Goal: Register for event/course

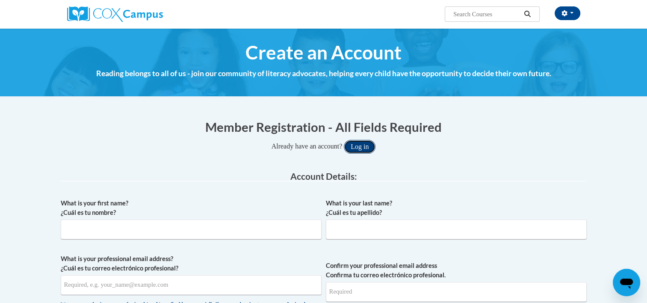
click at [370, 151] on button "Log in" at bounding box center [360, 147] width 32 height 14
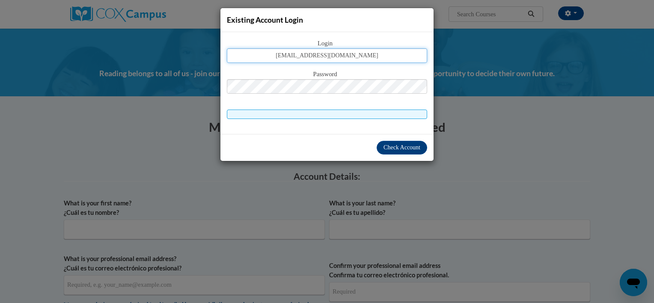
type input "corers15@gmail.com"
click at [390, 145] on span "Check Account" at bounding box center [401, 147] width 37 height 6
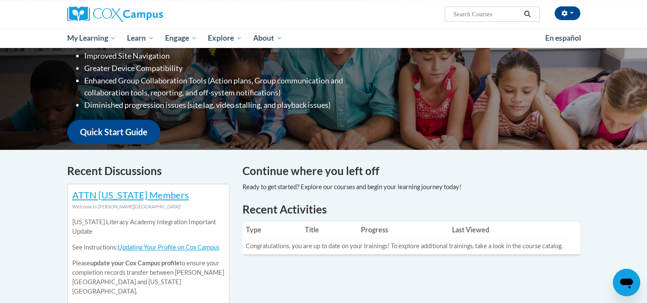
scroll to position [135, 0]
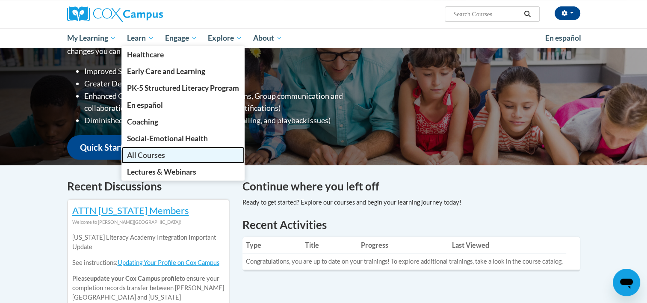
click at [161, 157] on span "All Courses" at bounding box center [146, 155] width 38 height 9
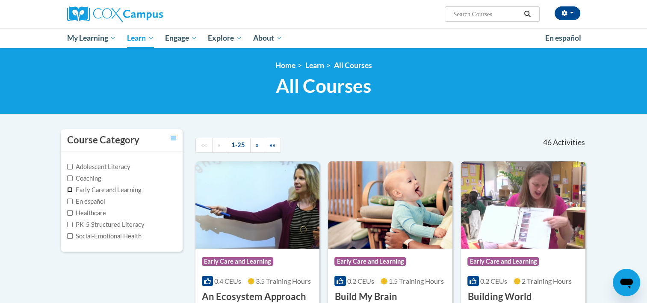
click at [67, 190] on input "Early Care and Learning" at bounding box center [70, 190] width 6 height 6
checkbox input "true"
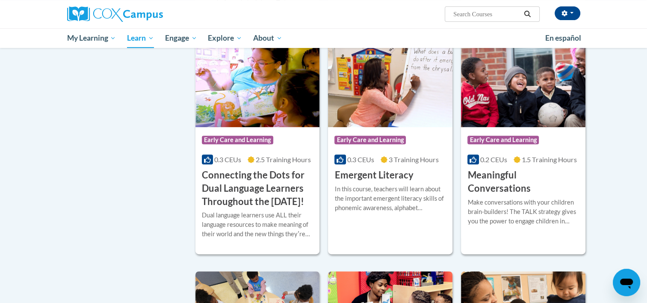
scroll to position [377, 0]
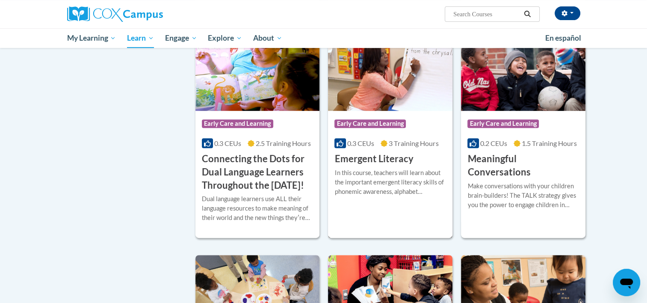
click at [355, 175] on div "In this course, teachers will learn about the important emergent literacy skill…" at bounding box center [390, 182] width 112 height 28
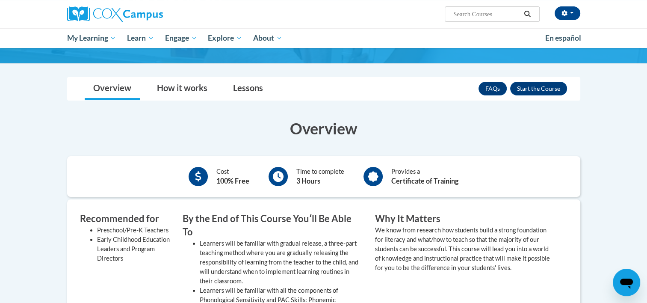
scroll to position [87, 0]
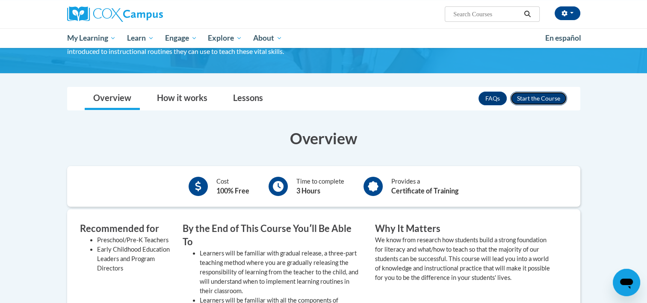
click at [540, 99] on button "Enroll" at bounding box center [538, 99] width 57 height 14
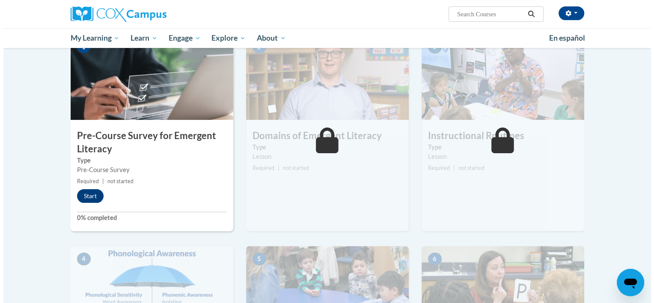
scroll to position [192, 0]
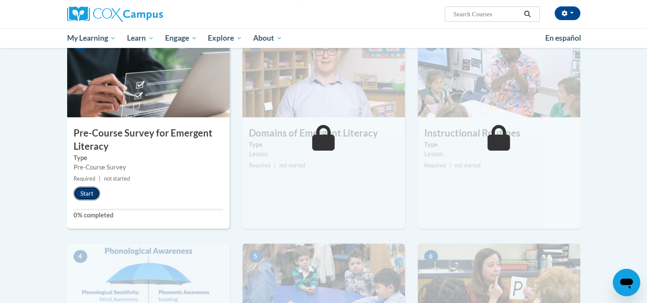
click at [77, 196] on button "Start" at bounding box center [87, 193] width 27 height 14
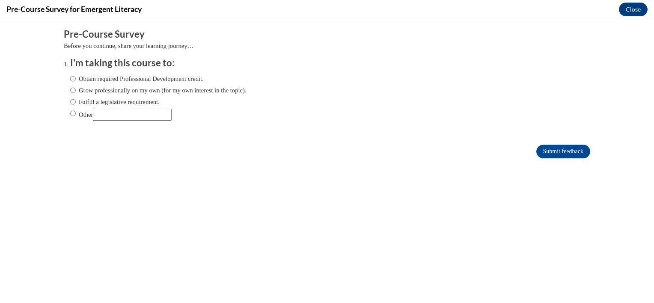
scroll to position [0, 0]
click at [70, 77] on input "Obtain required Professional Development credit." at bounding box center [73, 78] width 6 height 9
radio input "true"
click at [542, 148] on input "Submit feedback" at bounding box center [563, 152] width 54 height 14
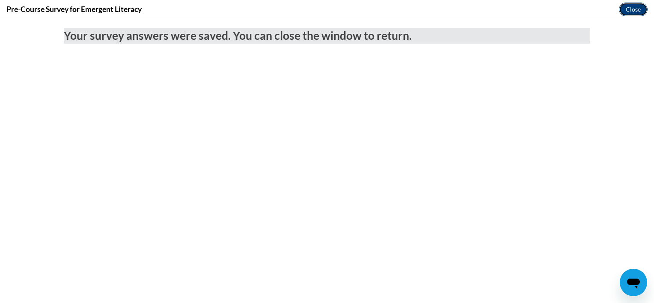
click at [630, 12] on button "Close" at bounding box center [632, 10] width 29 height 14
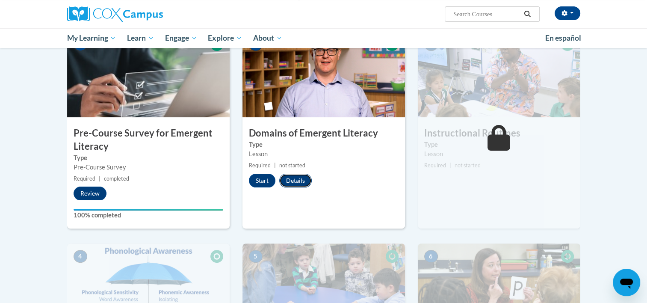
click at [293, 181] on button "Details" at bounding box center [295, 181] width 33 height 14
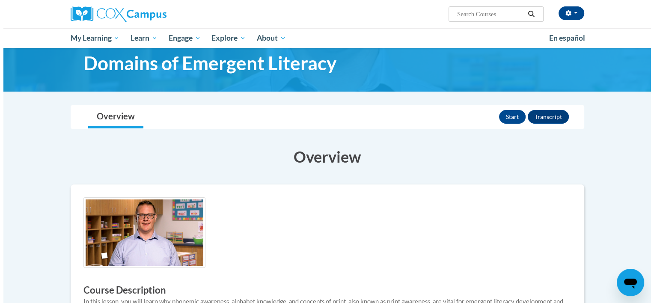
scroll to position [22, 0]
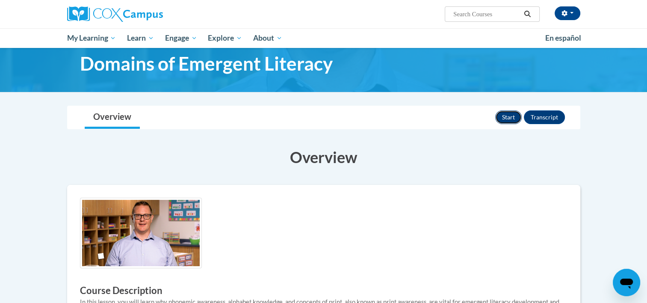
click at [517, 118] on button "Start" at bounding box center [508, 117] width 27 height 14
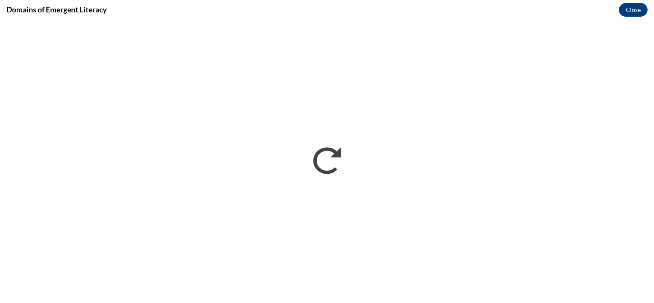
scroll to position [0, 0]
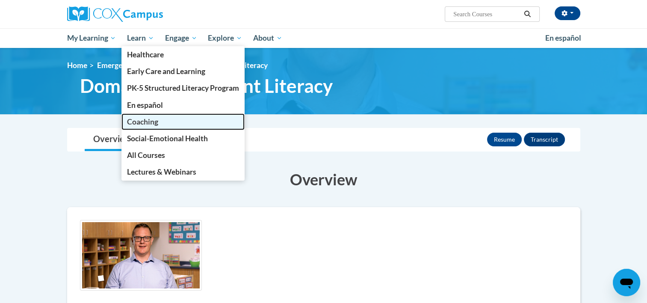
click at [145, 121] on span "Coaching" at bounding box center [142, 121] width 31 height 9
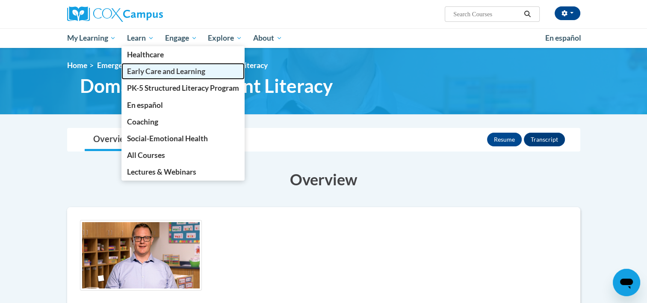
click at [146, 74] on span "Early Care and Learning" at bounding box center [166, 71] width 78 height 9
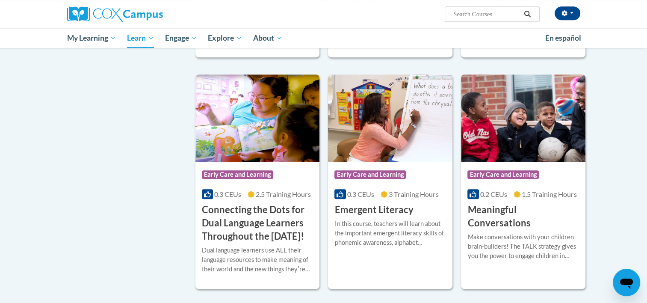
scroll to position [445, 0]
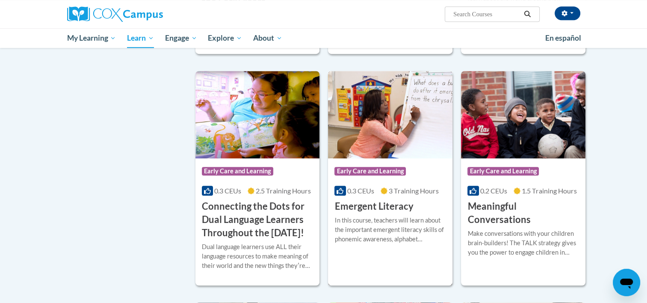
click at [347, 219] on div "In this course, teachers will learn about the important emergent literacy skill…" at bounding box center [390, 230] width 112 height 28
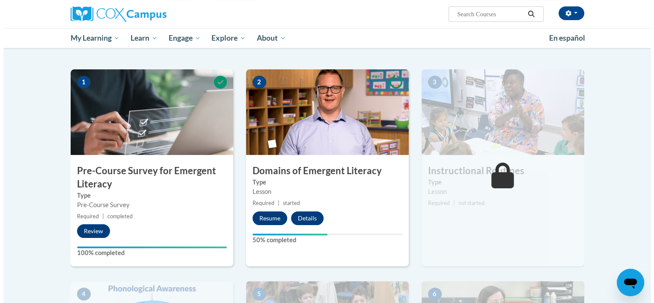
scroll to position [155, 0]
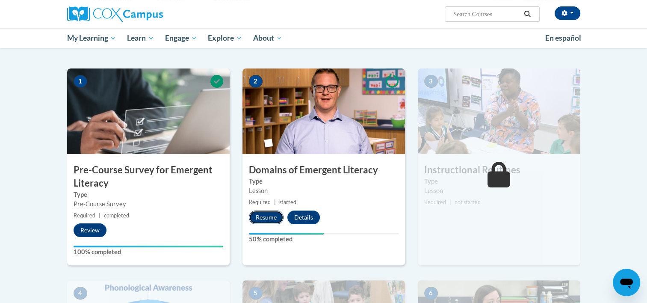
click at [267, 219] on button "Resume" at bounding box center [266, 217] width 35 height 14
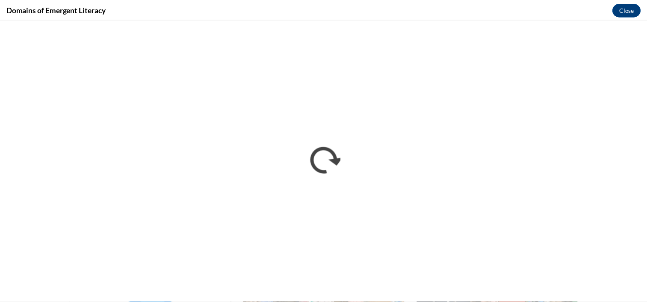
scroll to position [0, 0]
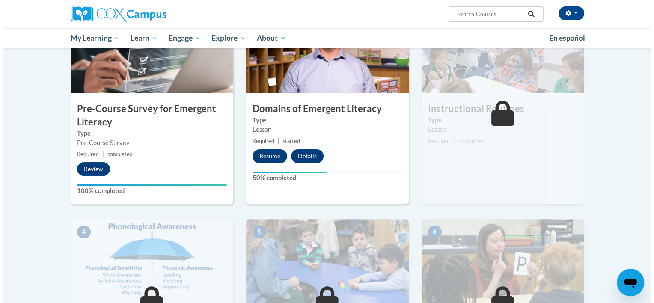
scroll to position [209, 0]
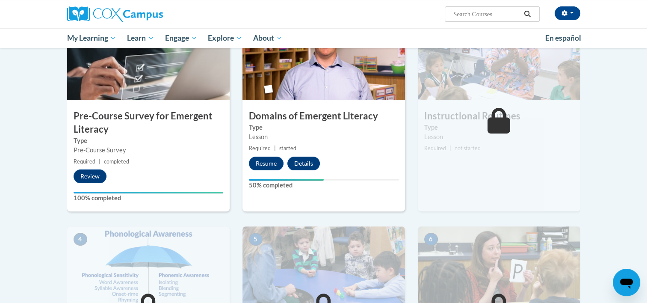
click at [361, 92] on img at bounding box center [324, 58] width 163 height 86
click at [272, 163] on button "Resume" at bounding box center [266, 164] width 35 height 14
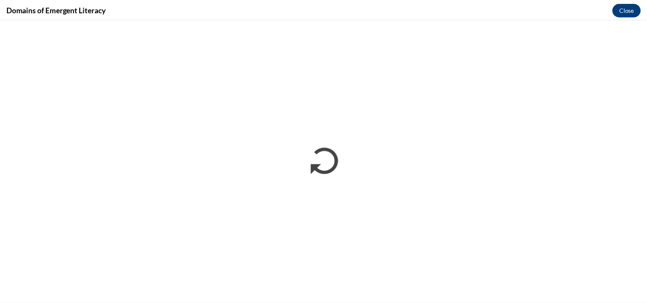
scroll to position [0, 0]
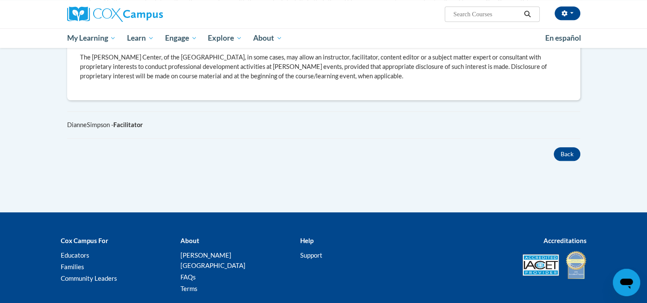
scroll to position [612, 0]
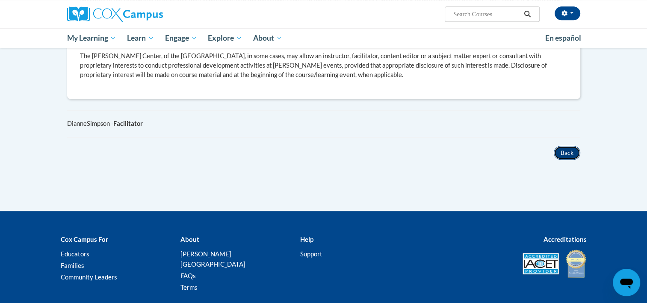
click at [566, 146] on button "Back" at bounding box center [567, 153] width 27 height 14
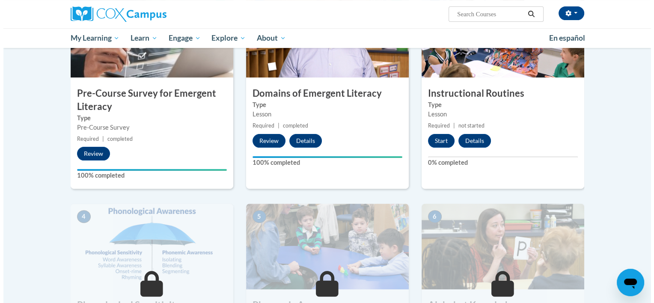
scroll to position [233, 0]
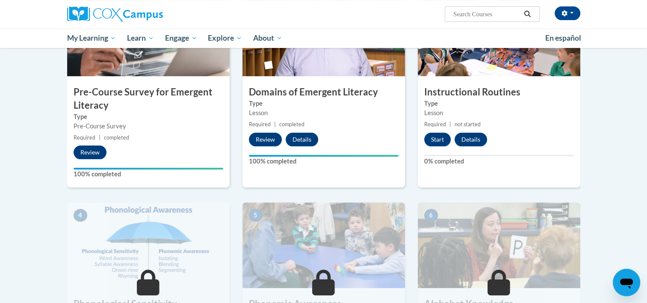
click at [499, 94] on h3 "Instructional Routines" at bounding box center [499, 92] width 163 height 13
click at [440, 139] on button "Start" at bounding box center [437, 140] width 27 height 14
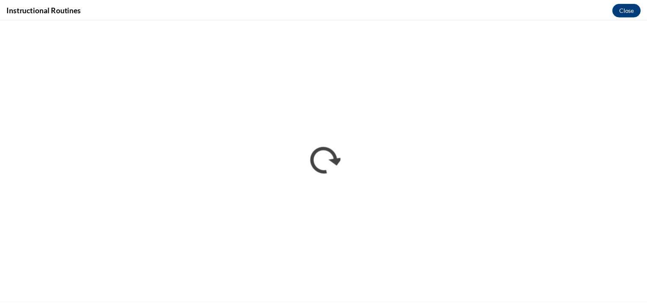
scroll to position [0, 0]
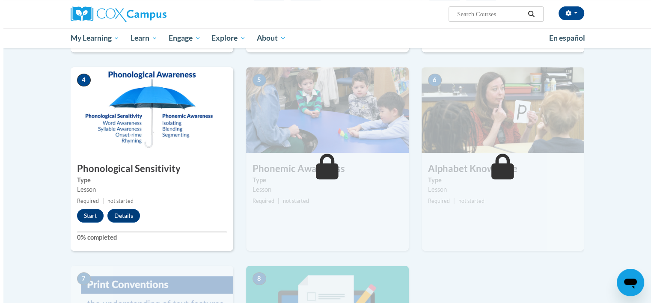
scroll to position [366, 0]
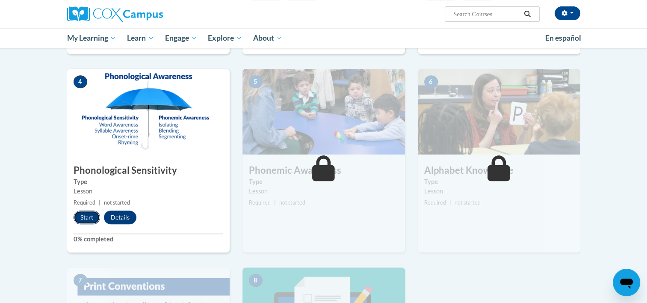
click at [86, 219] on button "Start" at bounding box center [87, 217] width 27 height 14
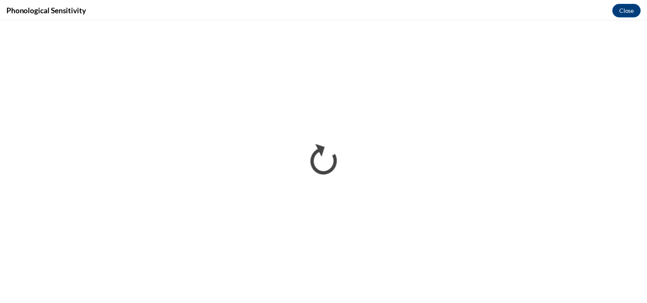
scroll to position [0, 0]
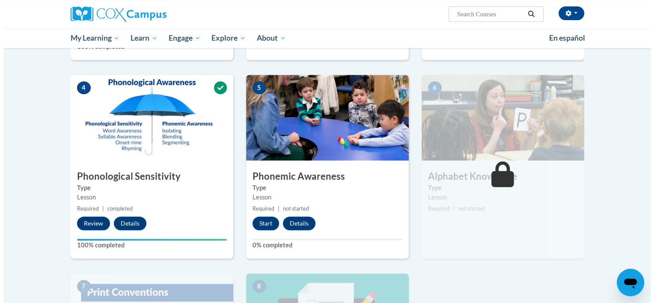
scroll to position [366, 0]
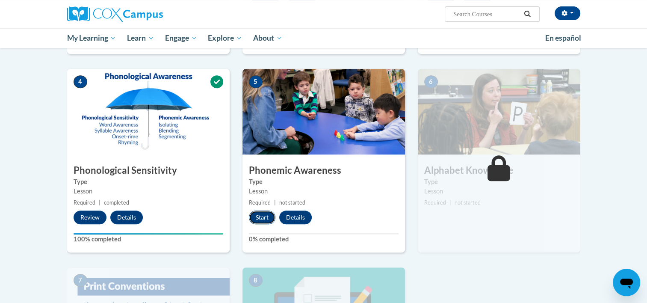
click at [260, 214] on button "Start" at bounding box center [262, 217] width 27 height 14
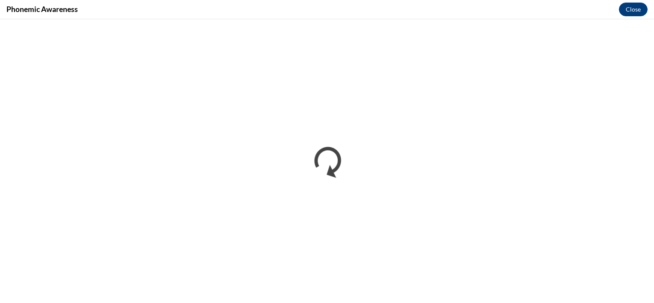
scroll to position [0, 0]
